Goal: Task Accomplishment & Management: Manage account settings

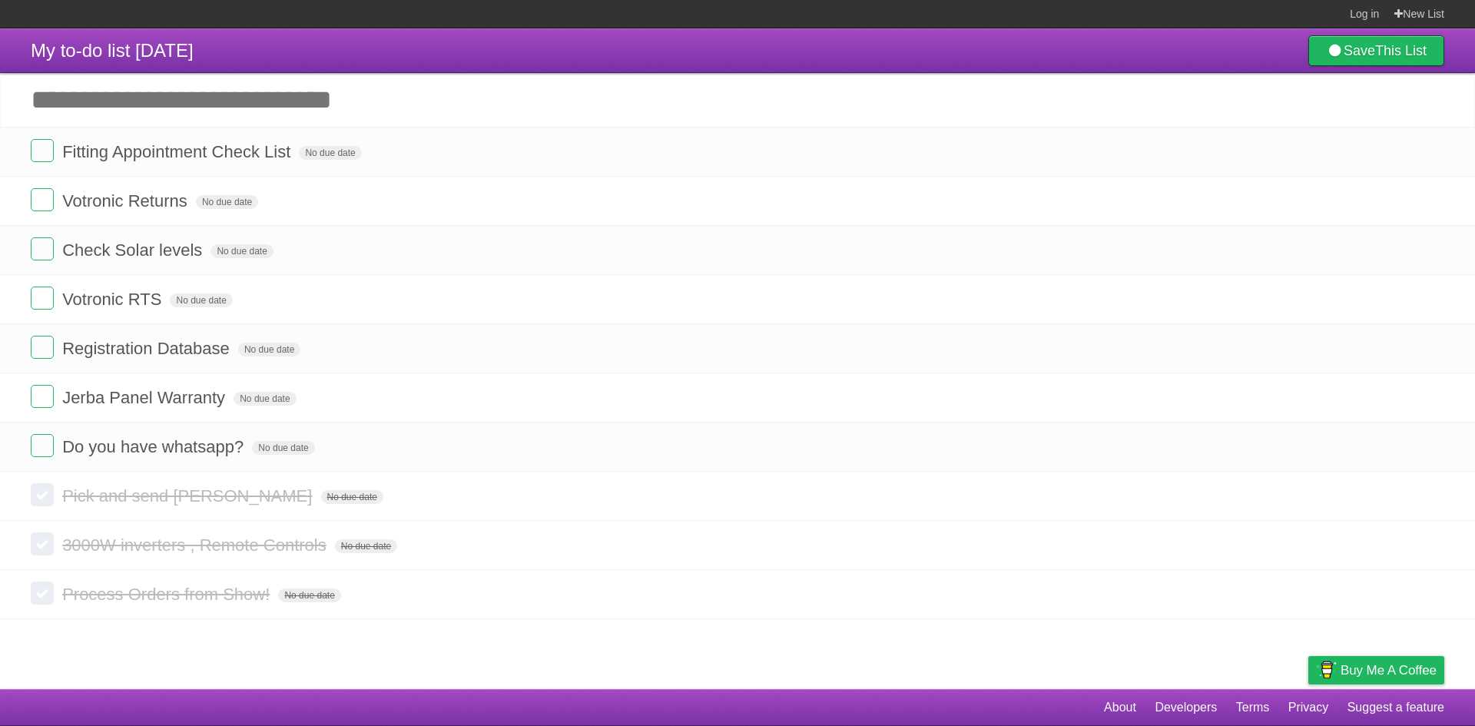
click at [45, 148] on label at bounding box center [42, 150] width 23 height 23
click at [47, 197] on label at bounding box center [42, 199] width 23 height 23
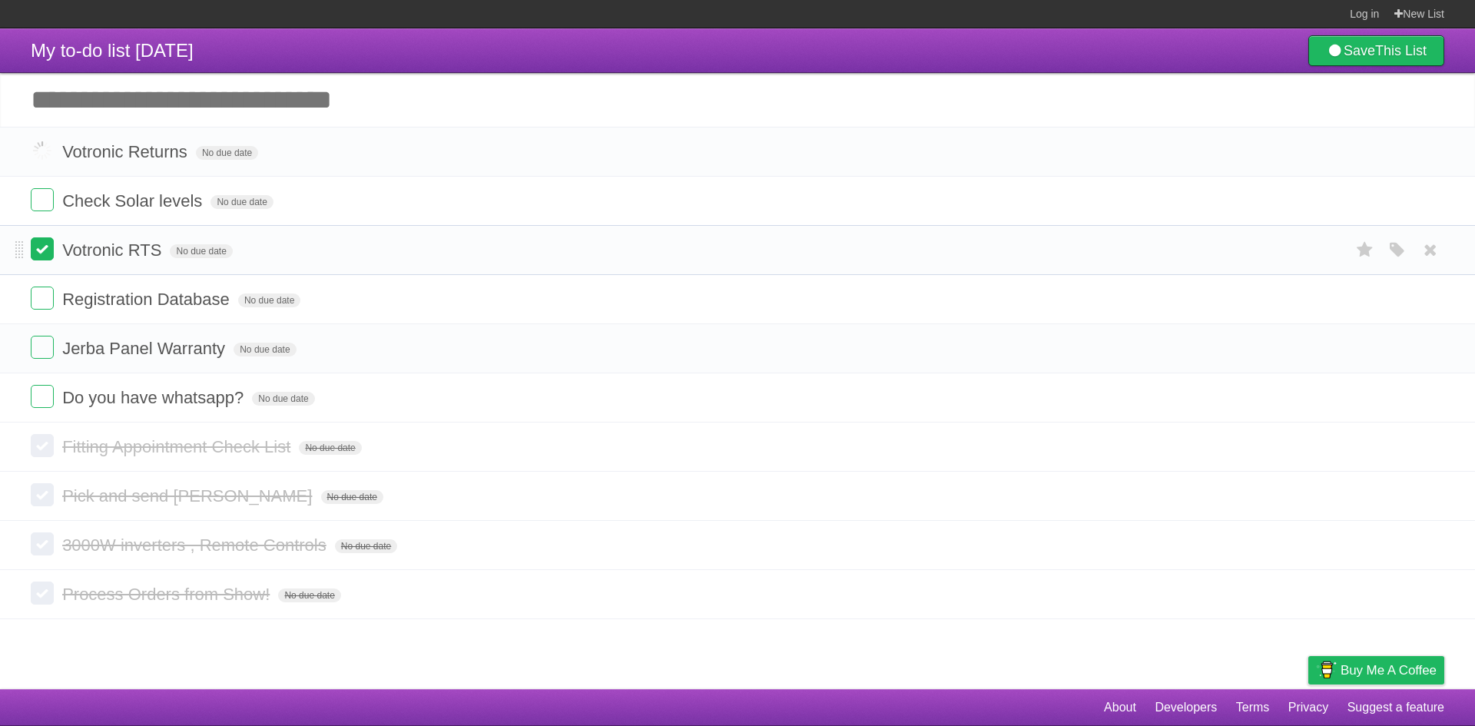
click at [51, 247] on label at bounding box center [42, 248] width 23 height 23
click at [51, 293] on label at bounding box center [42, 298] width 23 height 23
click at [42, 340] on label at bounding box center [42, 347] width 23 height 23
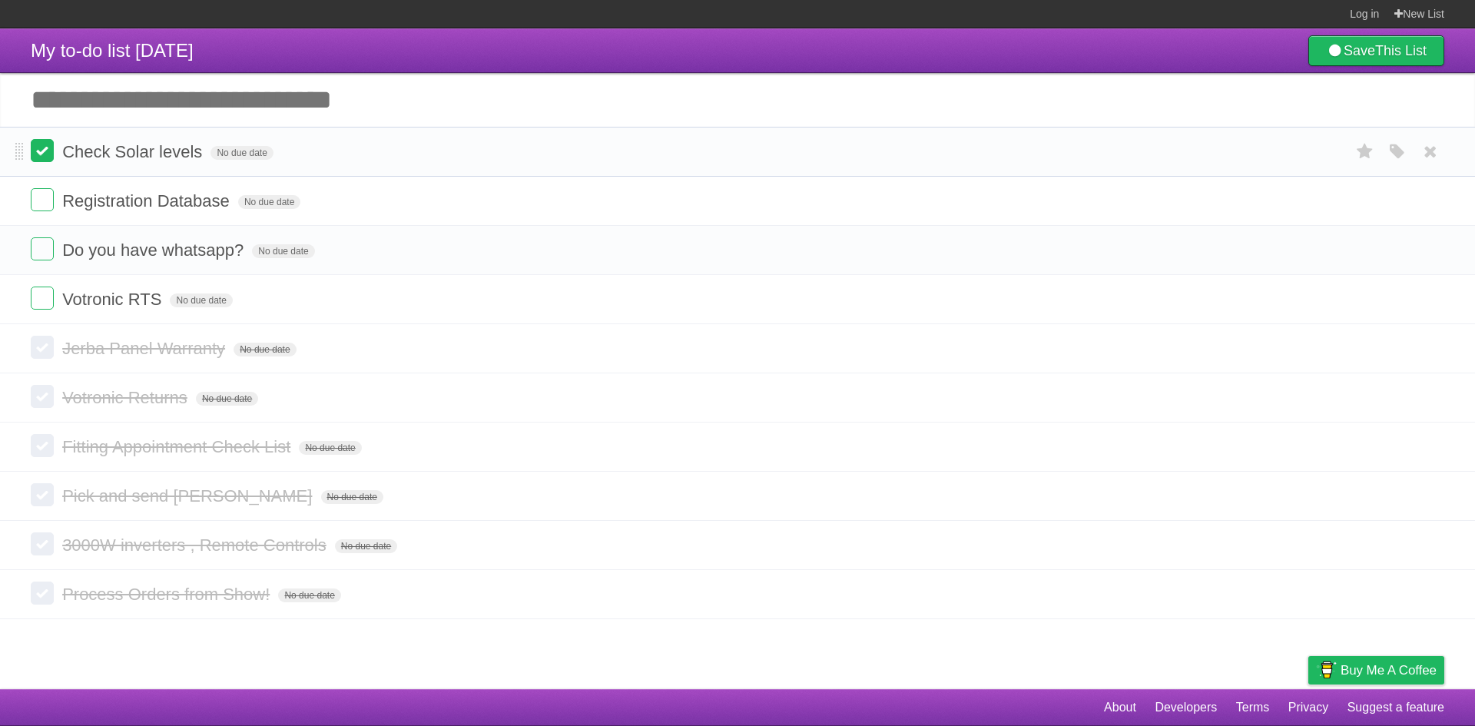
click at [48, 157] on label at bounding box center [42, 150] width 23 height 23
click at [48, 201] on label at bounding box center [42, 199] width 23 height 23
click at [45, 154] on label at bounding box center [42, 150] width 23 height 23
click at [45, 157] on label at bounding box center [42, 150] width 23 height 23
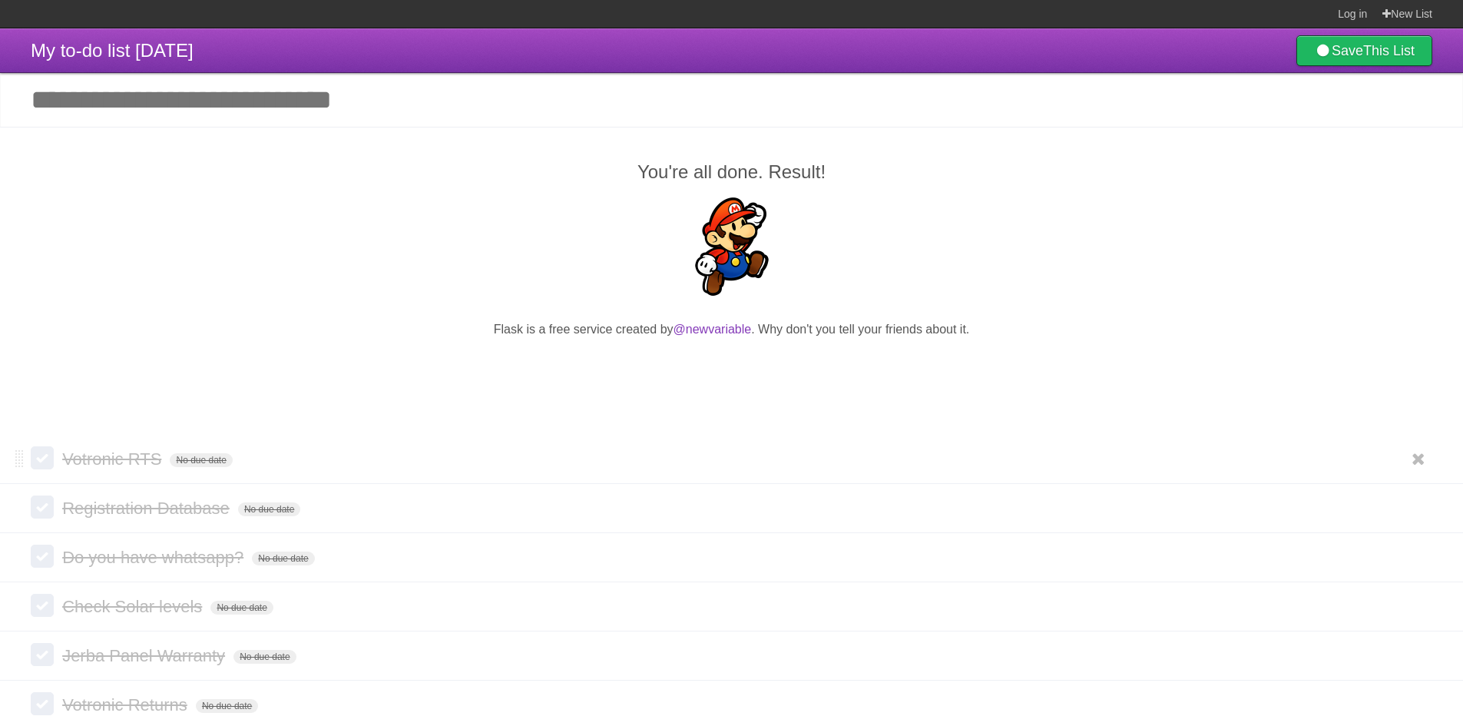
drag, startPoint x: 181, startPoint y: 468, endPoint x: 35, endPoint y: 463, distance: 146.8
click at [35, 463] on label at bounding box center [42, 457] width 23 height 23
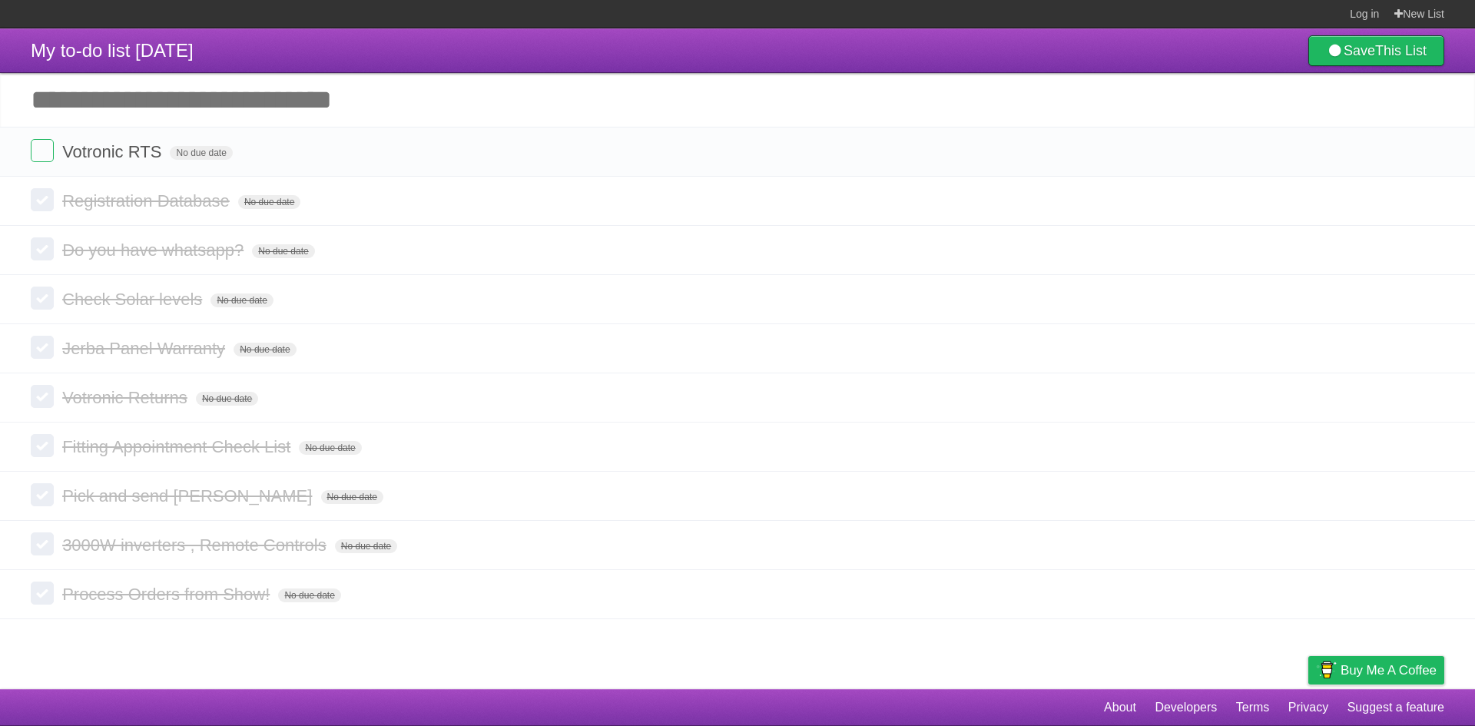
click at [35, 463] on li "Fitting Appointment Check List No due date White Red Blue Green Purple Orange" at bounding box center [737, 447] width 1475 height 50
click at [36, 154] on label at bounding box center [42, 150] width 23 height 23
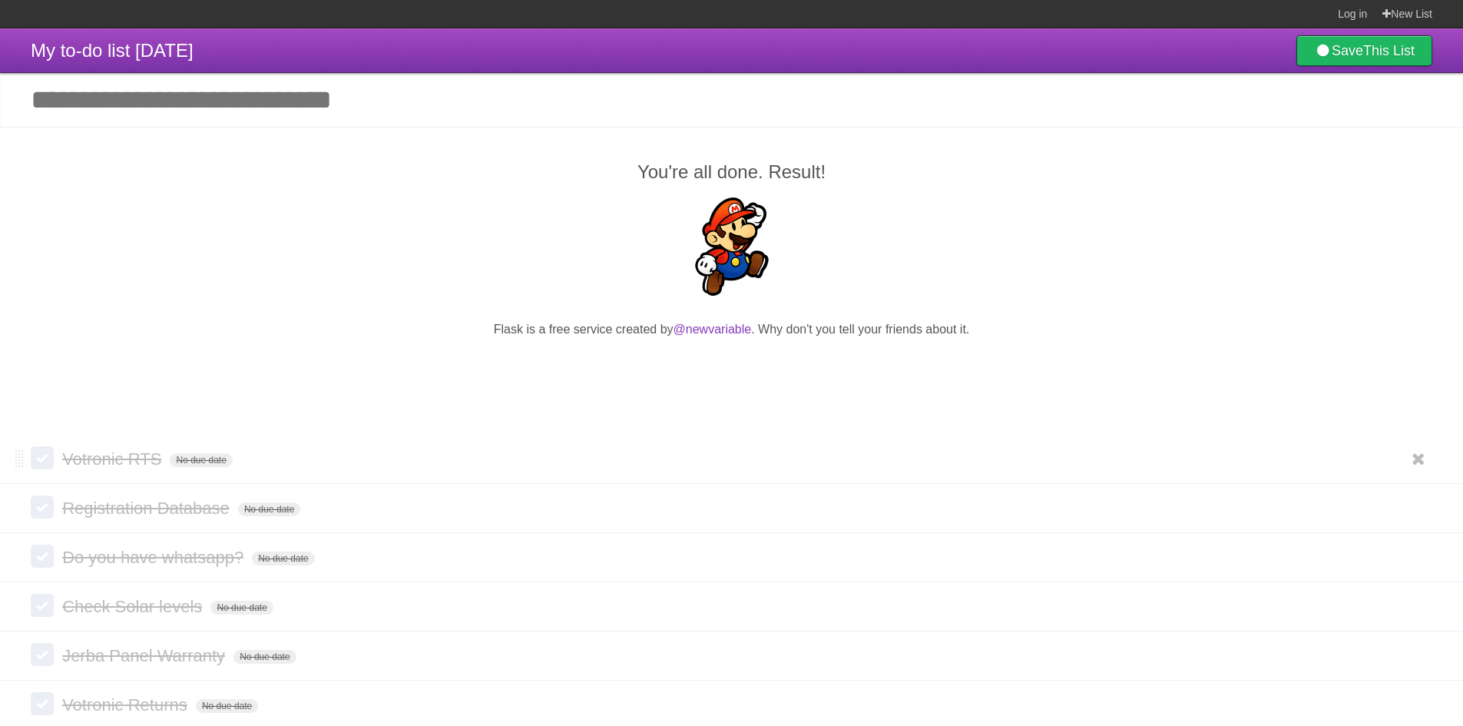
click at [20, 461] on span at bounding box center [19, 459] width 8 height 18
drag, startPoint x: 205, startPoint y: 459, endPoint x: 1419, endPoint y: 462, distance: 1213.8
click at [1419, 462] on icon at bounding box center [1419, 458] width 22 height 25
drag, startPoint x: 1419, startPoint y: 456, endPoint x: 791, endPoint y: 74, distance: 735.3
click at [1419, 456] on icon at bounding box center [1419, 458] width 22 height 25
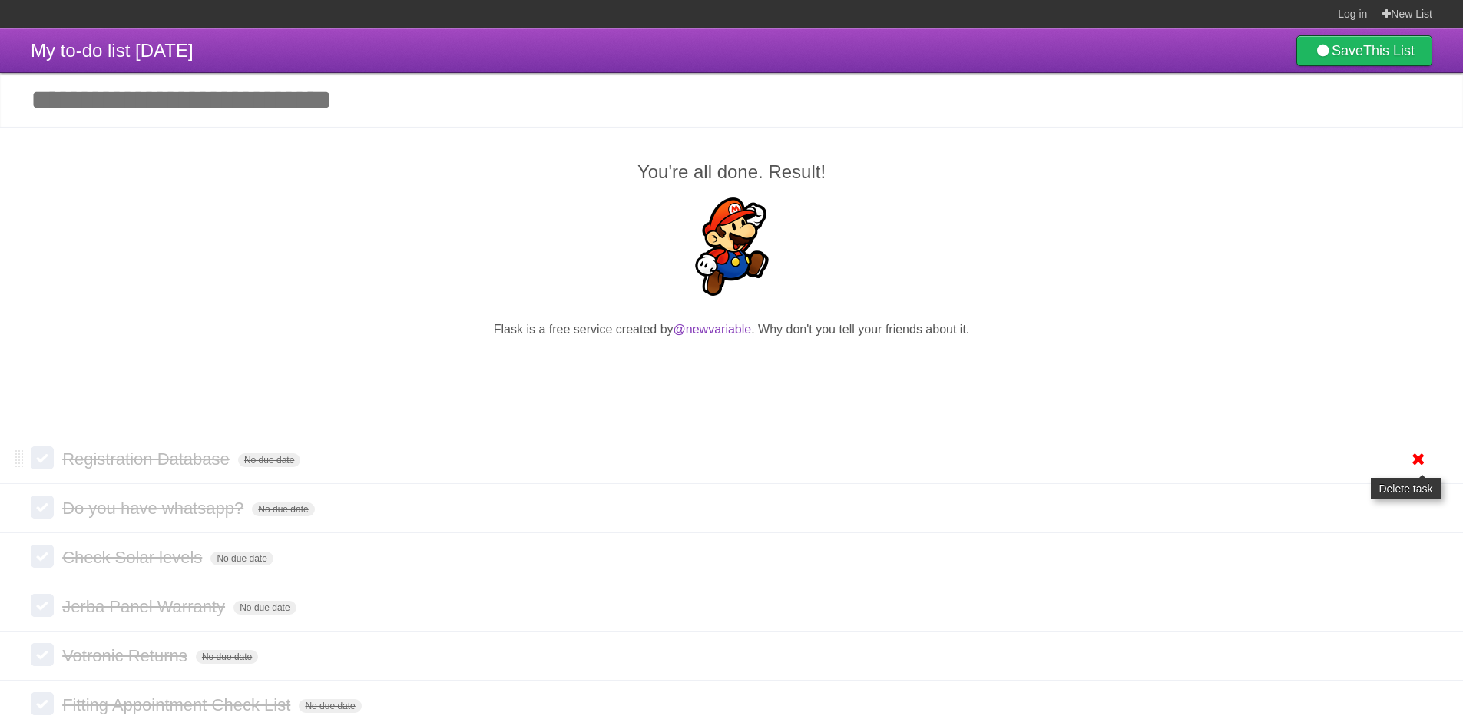
click at [1416, 462] on icon at bounding box center [1419, 458] width 22 height 25
click at [1421, 466] on icon at bounding box center [1419, 458] width 22 height 25
click at [1421, 457] on icon at bounding box center [1419, 458] width 22 height 25
click at [1422, 460] on icon at bounding box center [1419, 458] width 22 height 25
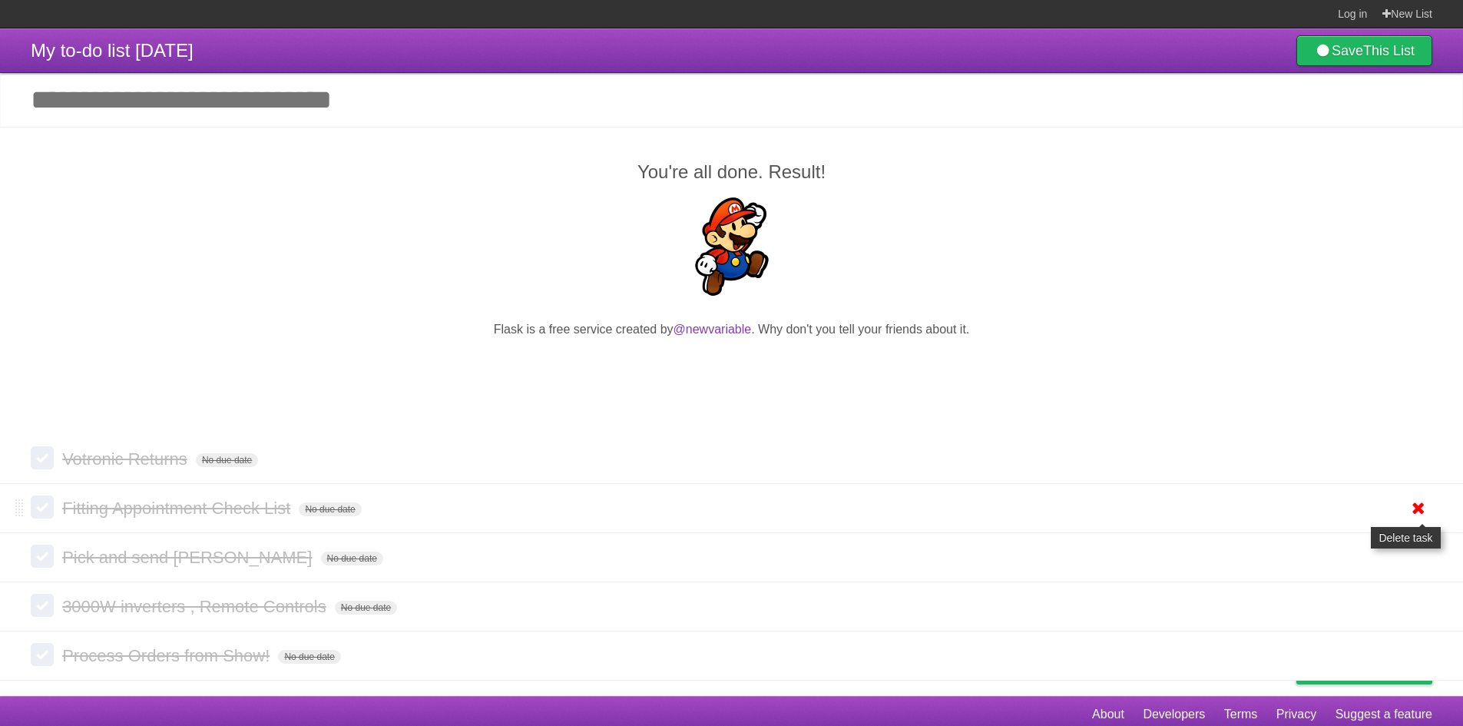
click at [1422, 505] on icon at bounding box center [1419, 508] width 22 height 25
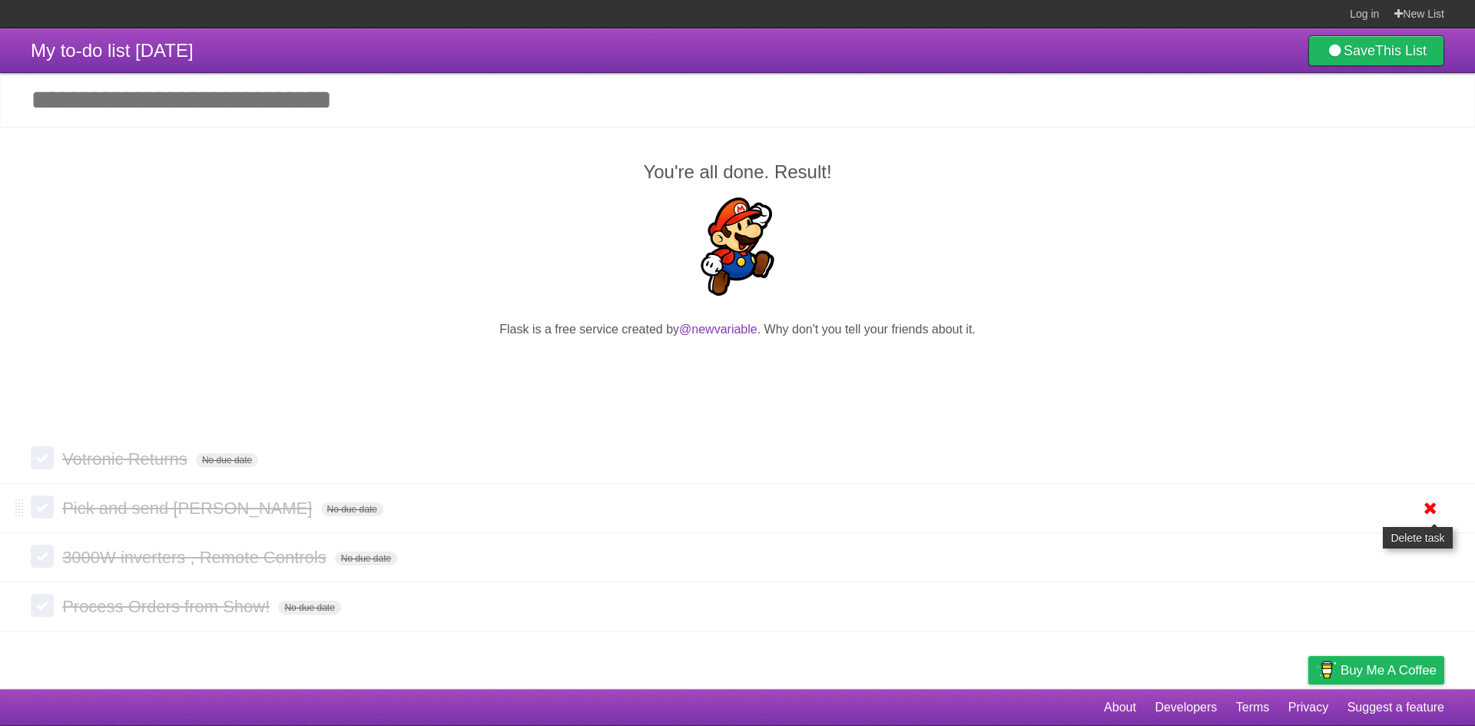
click at [1431, 507] on icon at bounding box center [1431, 508] width 22 height 25
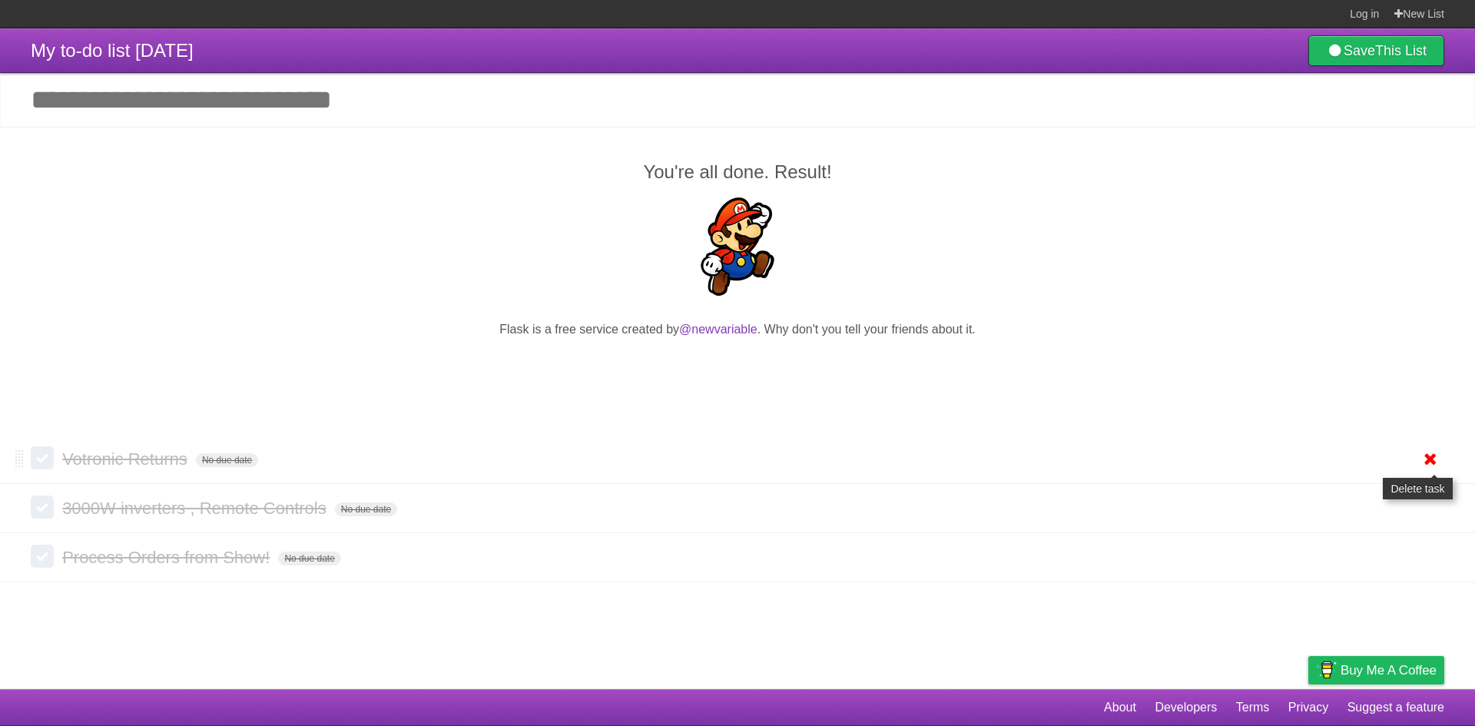
click at [1436, 460] on icon at bounding box center [1431, 458] width 22 height 25
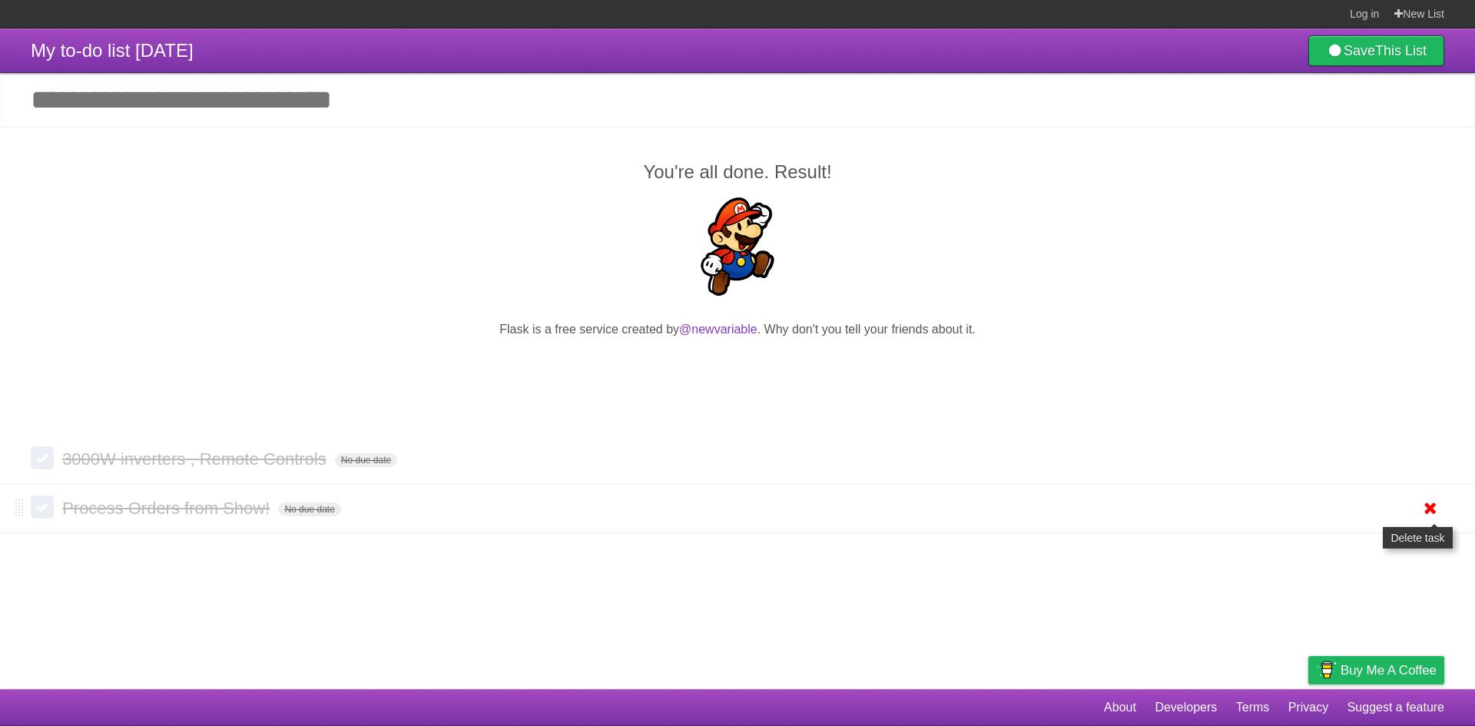
click at [1437, 509] on icon at bounding box center [1431, 508] width 22 height 25
click at [1433, 504] on article "My to-do list [DATE] Save This List Add another task ********* You're all done.…" at bounding box center [737, 358] width 1475 height 661
click at [1437, 461] on icon at bounding box center [1431, 458] width 22 height 25
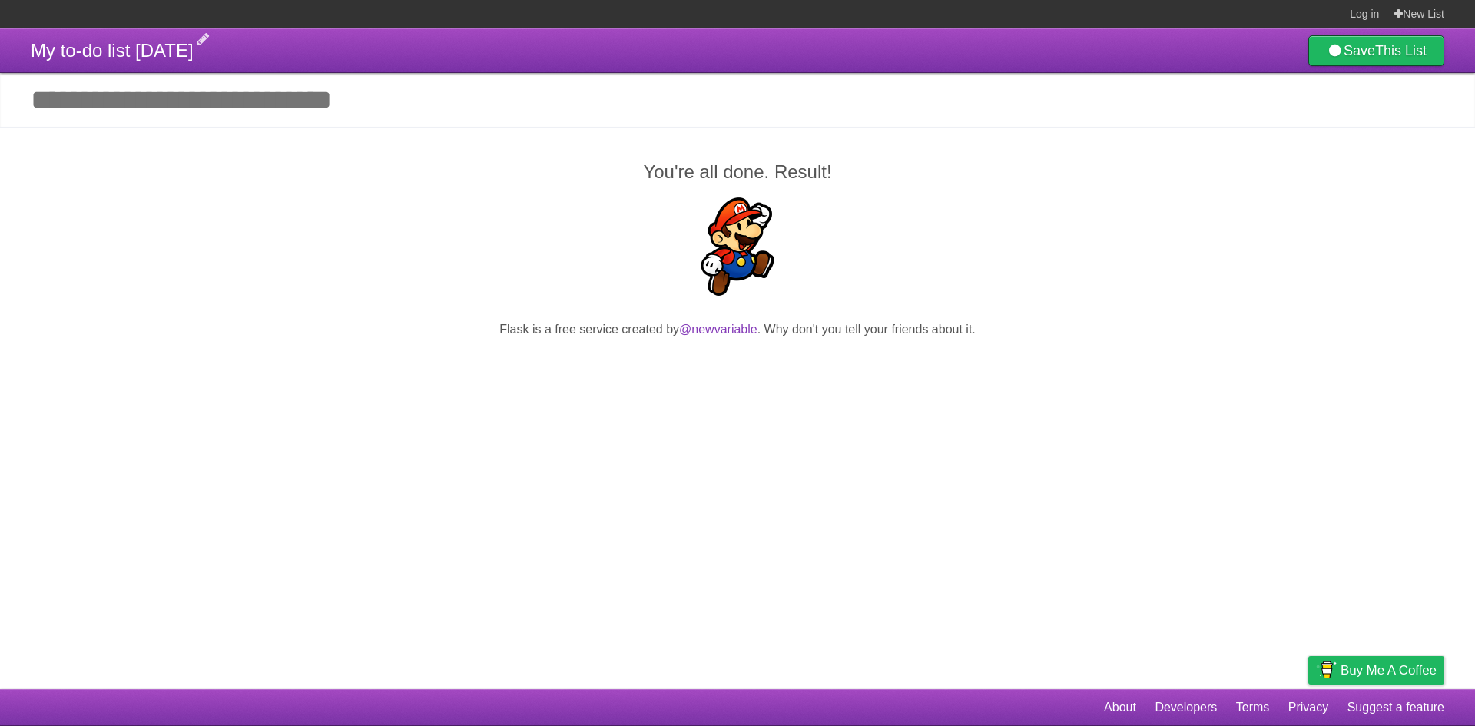
click at [151, 52] on span "My to-do list [DATE]" at bounding box center [112, 50] width 163 height 21
click at [271, 52] on input "**********" at bounding box center [154, 46] width 247 height 28
click at [278, 52] on input "**********" at bounding box center [154, 46] width 247 height 28
drag, startPoint x: 297, startPoint y: 52, endPoint x: 5, endPoint y: 42, distance: 292.9
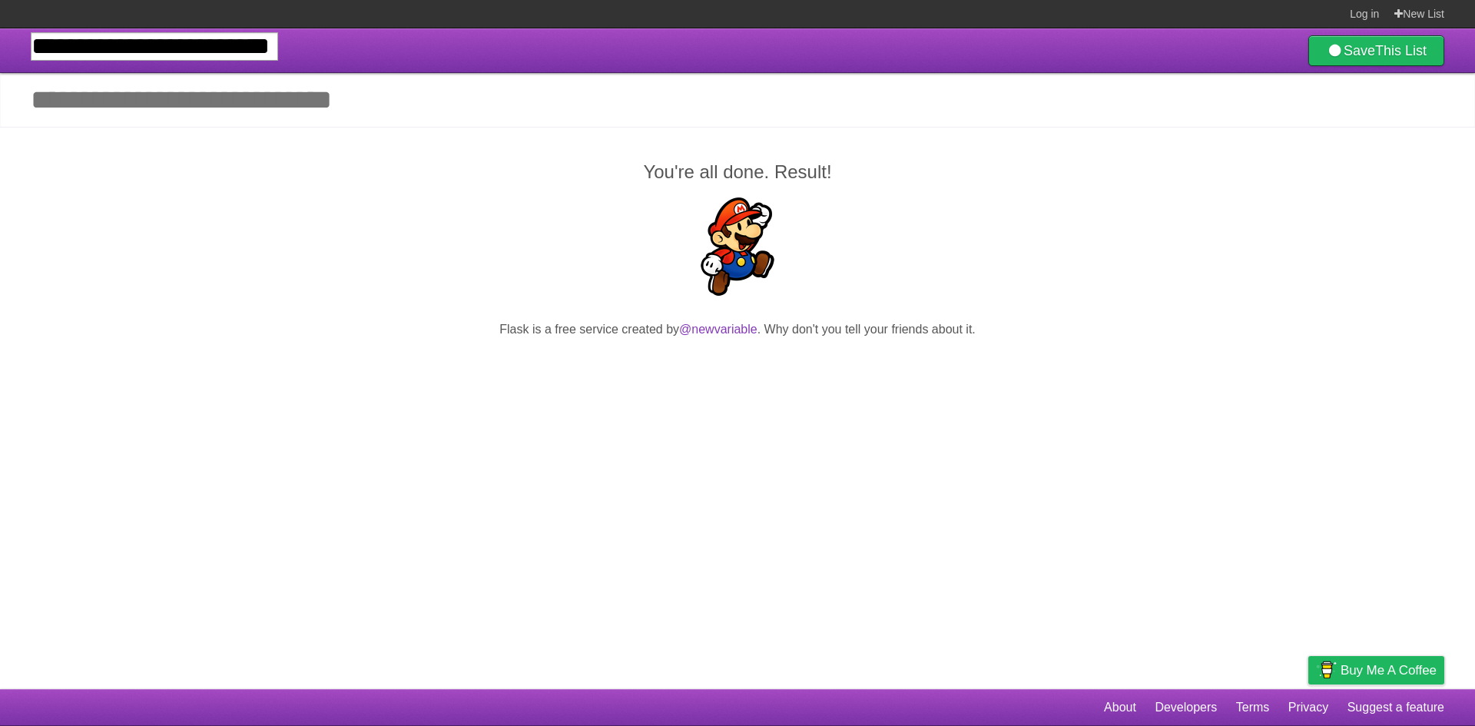
click at [5, 42] on header "**********" at bounding box center [737, 50] width 1475 height 45
type input "**********"
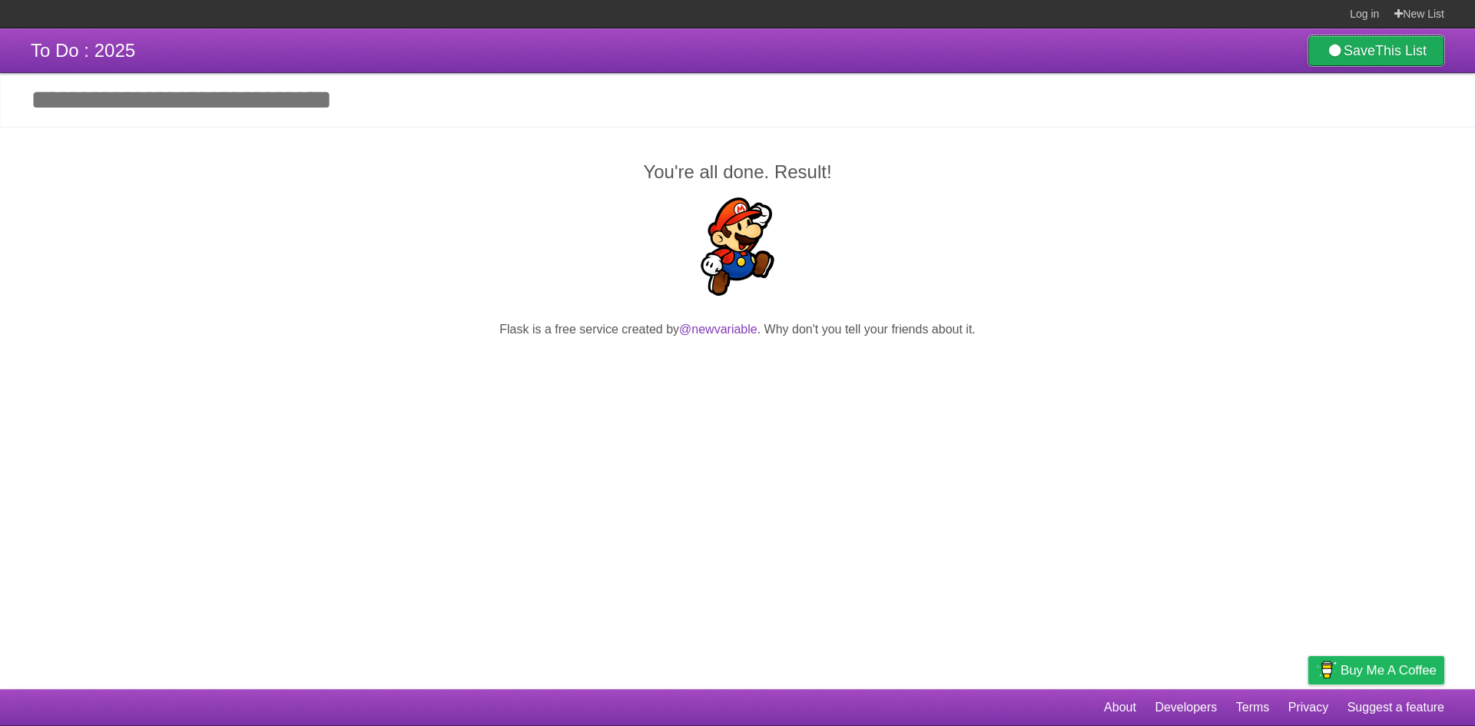
click at [1419, 55] on b "This List" at bounding box center [1400, 50] width 51 height 15
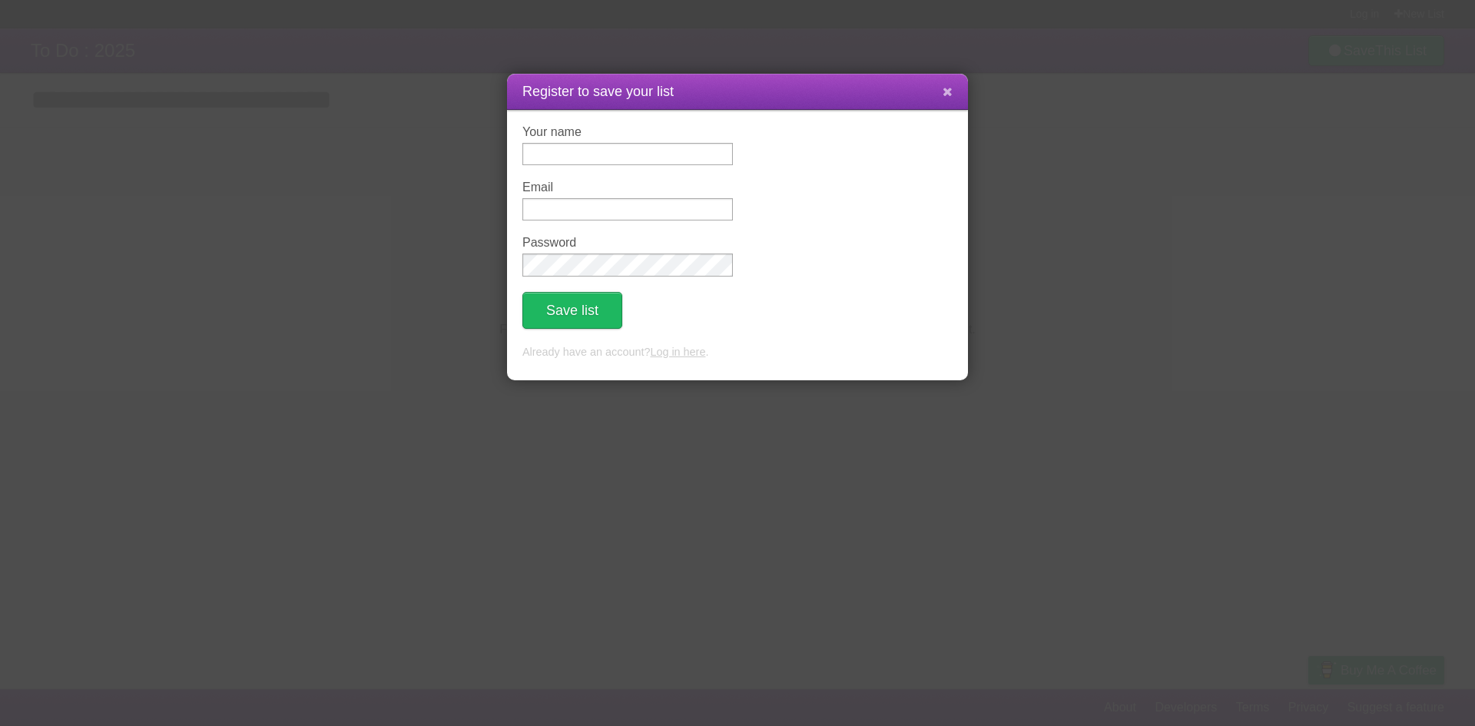
click at [948, 85] on button at bounding box center [947, 92] width 33 height 29
